Goal: Find contact information: Find contact information

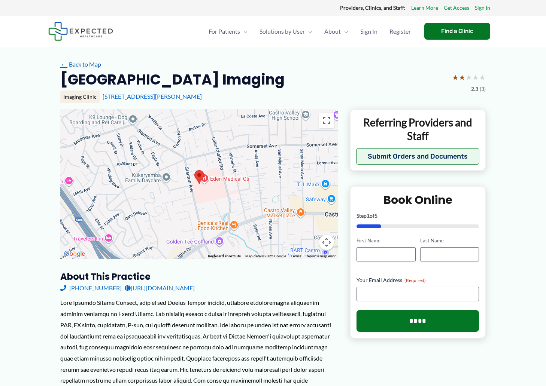
click at [81, 68] on link "← Back to Map" at bounding box center [80, 64] width 41 height 11
click at [83, 61] on link "← Back to Map" at bounding box center [80, 64] width 41 height 11
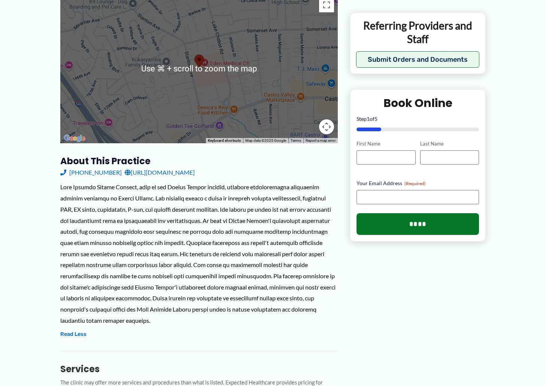
scroll to position [229, 0]
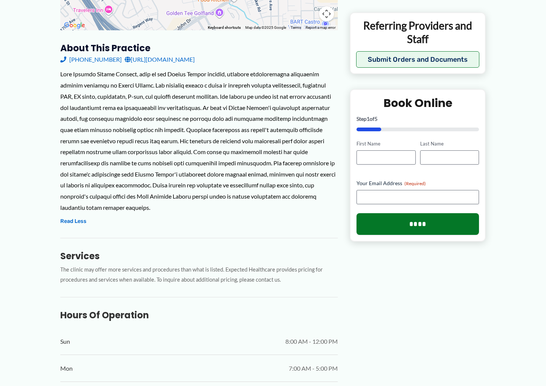
click at [195, 62] on link "[URL][DOMAIN_NAME]" at bounding box center [160, 59] width 70 height 11
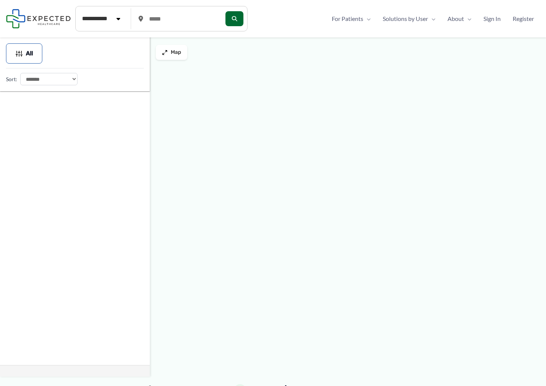
type input "*****"
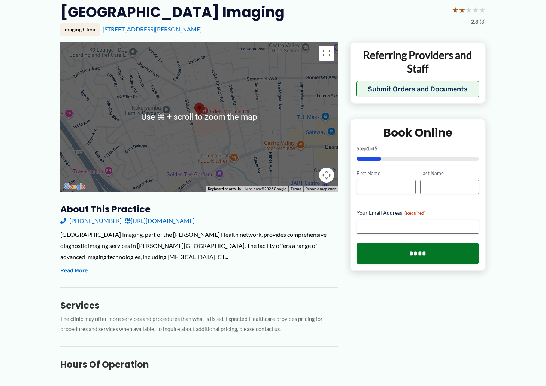
scroll to position [155, 0]
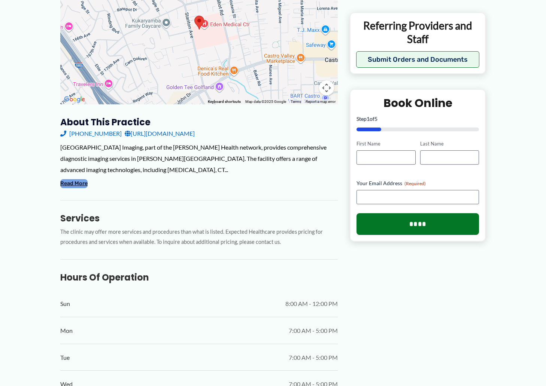
click at [81, 183] on button "Read More" at bounding box center [73, 183] width 27 height 9
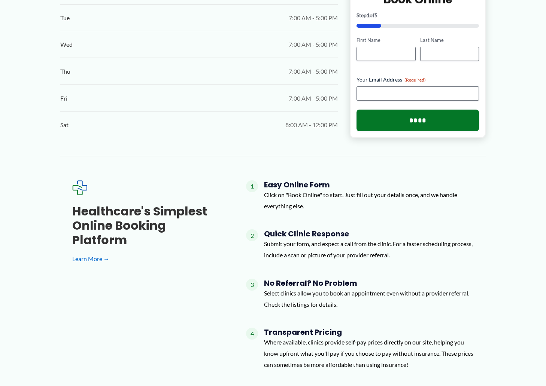
scroll to position [733, 0]
